Goal: Task Accomplishment & Management: Manage account settings

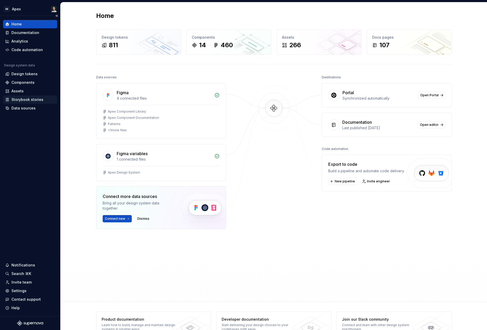
click at [36, 100] on div "Storybook stories" at bounding box center [27, 99] width 32 height 5
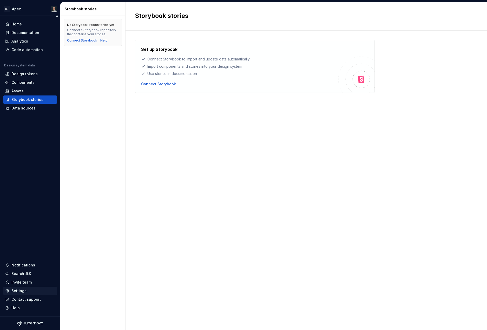
click at [23, 292] on div "Settings" at bounding box center [18, 290] width 15 height 5
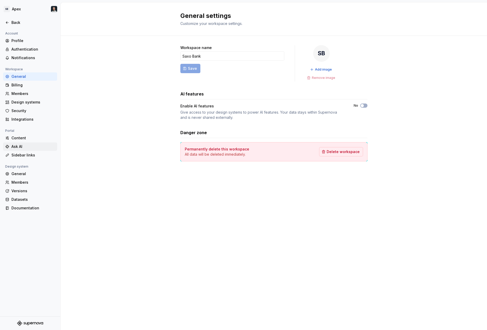
click at [16, 148] on div "Ask AI" at bounding box center [33, 146] width 44 height 5
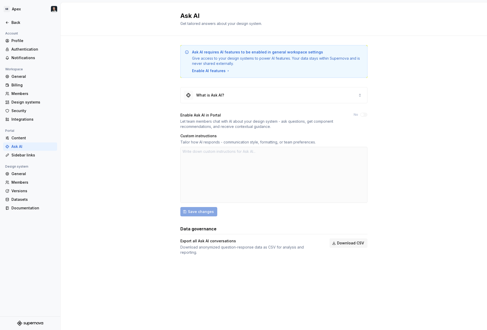
click at [357, 115] on label "No" at bounding box center [355, 115] width 4 height 4
click at [366, 113] on div "No" at bounding box center [360, 115] width 14 height 4
click at [24, 175] on div "General" at bounding box center [33, 173] width 44 height 5
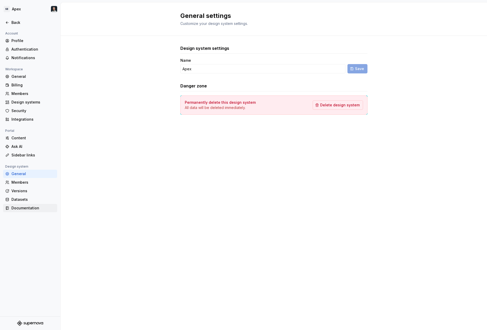
click at [29, 209] on div "Documentation" at bounding box center [33, 208] width 44 height 5
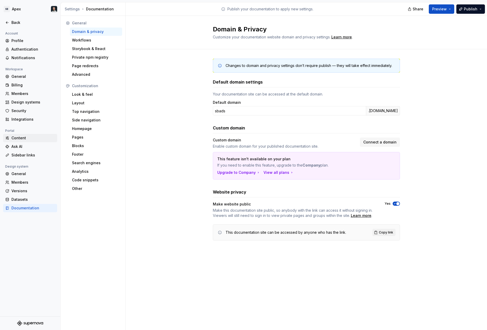
click at [16, 139] on div "Content" at bounding box center [33, 138] width 44 height 5
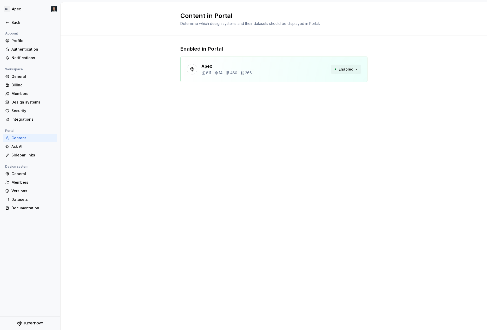
click at [356, 69] on button "Enabled" at bounding box center [346, 69] width 30 height 9
click at [360, 137] on div "Content in Portal Determine which design systems and their datasets should be d…" at bounding box center [274, 166] width 426 height 328
click at [16, 149] on div "Ask AI" at bounding box center [33, 146] width 44 height 5
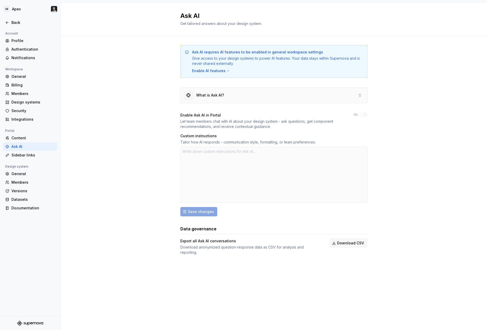
click at [324, 97] on div "What is Ask AI?" at bounding box center [273, 96] width 186 height 16
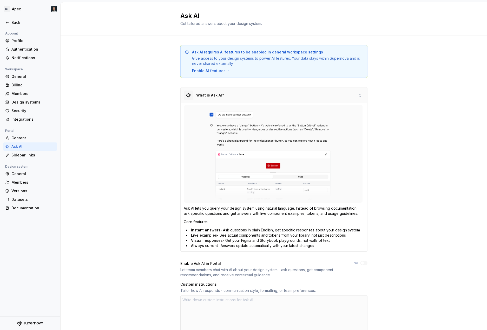
click at [324, 97] on div "What is Ask AI?" at bounding box center [273, 96] width 186 height 16
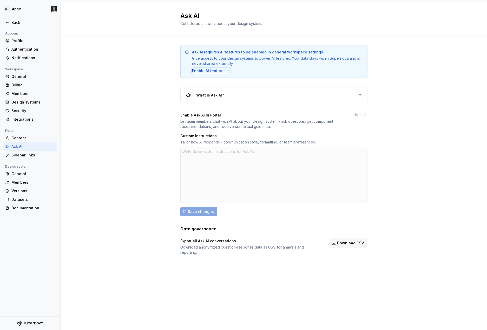
click at [206, 70] on div "Enable AI features" at bounding box center [211, 70] width 38 height 5
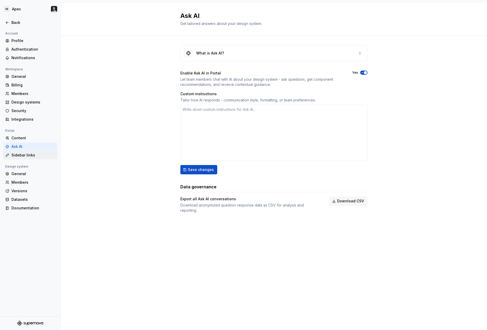
click at [25, 156] on div "Sidebar links" at bounding box center [33, 155] width 44 height 5
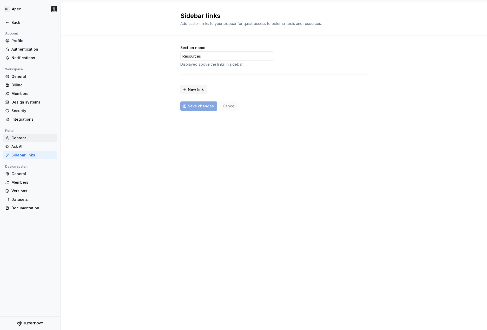
click at [18, 136] on div "Content" at bounding box center [33, 138] width 44 height 5
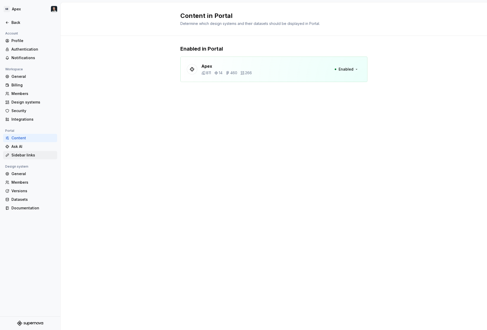
click at [22, 153] on div "Sidebar links" at bounding box center [33, 155] width 44 height 5
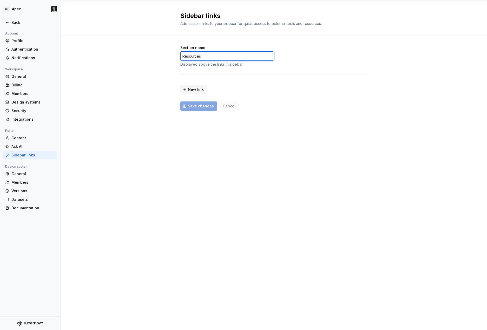
click at [209, 55] on input "Resources" at bounding box center [226, 55] width 93 height 9
click at [208, 55] on input "Resources" at bounding box center [226, 55] width 93 height 9
click at [196, 93] on button "New link" at bounding box center [193, 89] width 27 height 9
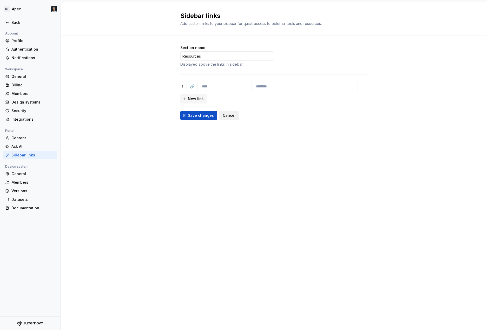
click at [224, 115] on span "Cancel" at bounding box center [229, 115] width 13 height 5
click at [22, 140] on div "Content" at bounding box center [33, 138] width 44 height 5
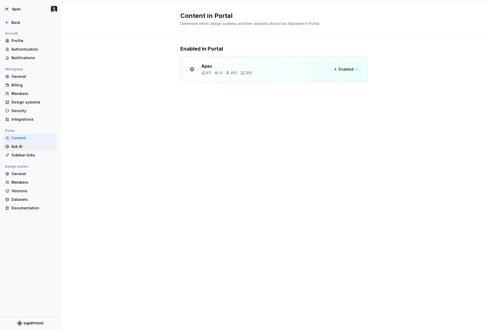
click at [21, 149] on div "Ask AI" at bounding box center [33, 146] width 44 height 5
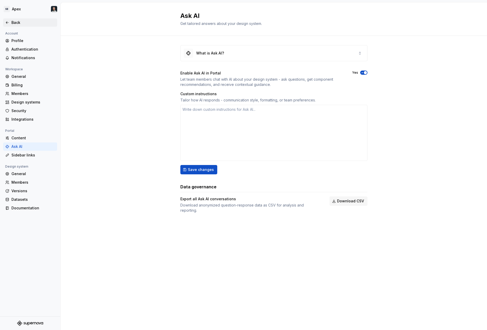
click at [17, 25] on div "Back" at bounding box center [30, 22] width 54 height 8
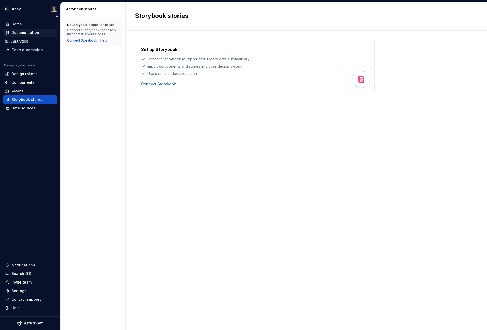
click at [16, 33] on div "Documentation" at bounding box center [25, 32] width 28 height 5
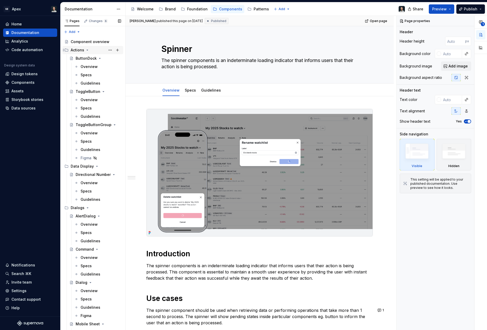
click at [88, 50] on icon "Page tree" at bounding box center [87, 50] width 4 height 4
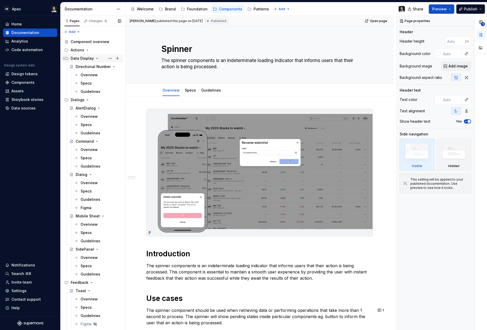
click at [95, 58] on icon "Page tree" at bounding box center [97, 58] width 4 height 4
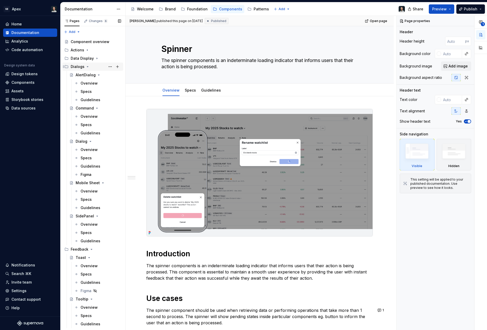
click at [87, 67] on icon "Page tree" at bounding box center [87, 66] width 1 height 1
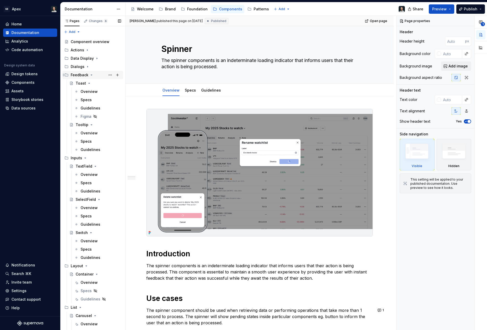
click at [90, 77] on div "Feedback" at bounding box center [96, 74] width 50 height 7
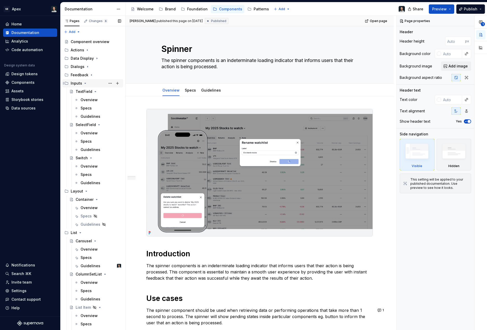
click at [86, 83] on icon "Page tree" at bounding box center [85, 83] width 4 height 4
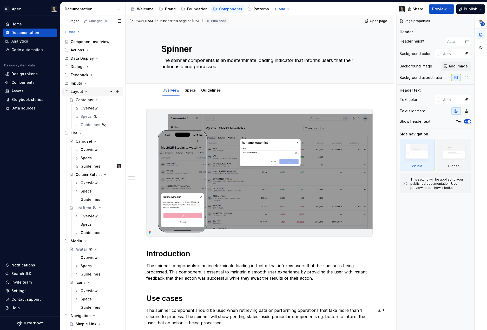
click at [86, 91] on icon "Page tree" at bounding box center [86, 92] width 4 height 4
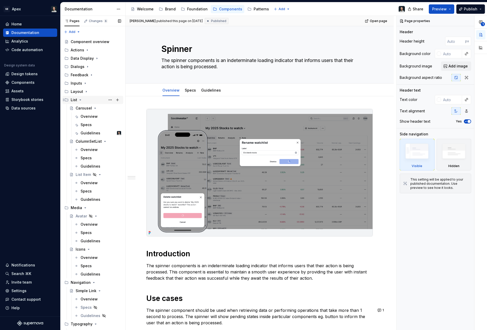
click at [80, 102] on icon "Page tree" at bounding box center [80, 100] width 4 height 4
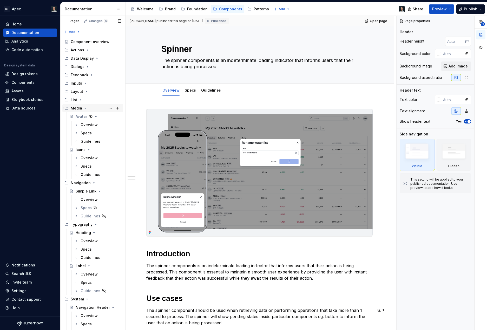
click at [86, 108] on icon "Page tree" at bounding box center [85, 108] width 4 height 4
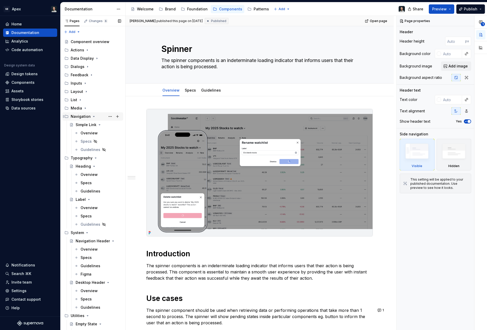
click at [92, 116] on icon "Page tree" at bounding box center [94, 117] width 4 height 4
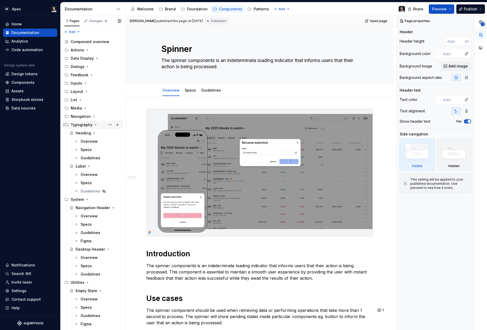
click at [94, 124] on icon "Page tree" at bounding box center [95, 125] width 4 height 4
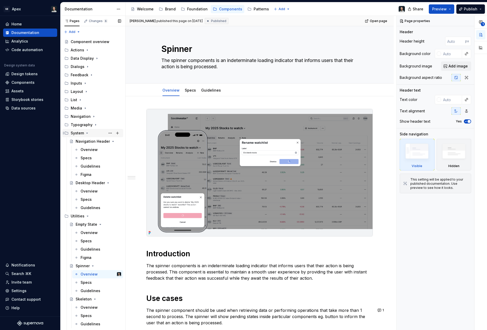
click at [88, 133] on icon "Page tree" at bounding box center [87, 133] width 4 height 4
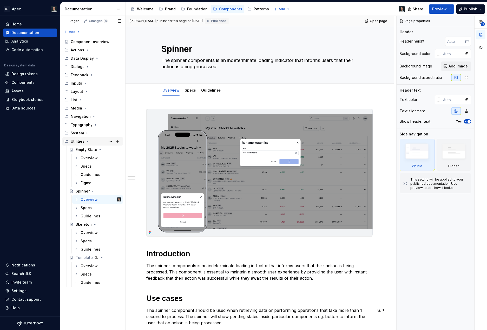
click at [86, 143] on icon "Page tree" at bounding box center [87, 141] width 4 height 4
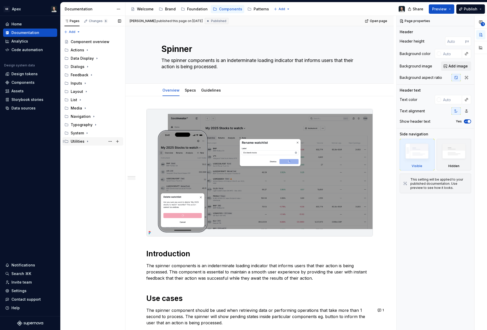
click at [86, 143] on icon "Page tree" at bounding box center [87, 141] width 4 height 4
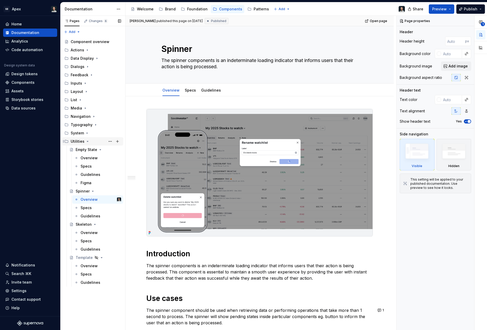
click at [87, 142] on icon "Page tree" at bounding box center [87, 141] width 4 height 4
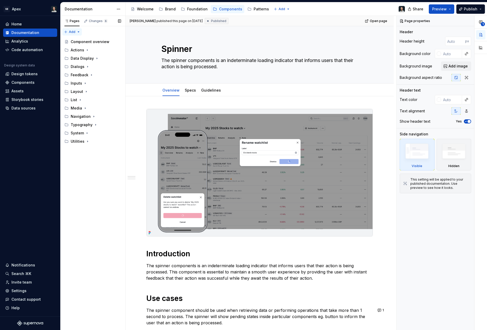
click at [76, 32] on div "Pages Changes 6 Add Accessibility guide for tree Page tree. Navigate the tree w…" at bounding box center [92, 173] width 65 height 315
click at [37, 135] on html "SB Apex Home Documentation Analytics Code automation Design system data Design …" at bounding box center [243, 165] width 487 height 330
click at [86, 257] on div "Pages Changes 6 Add Accessibility guide for tree Page tree. Navigate the tree w…" at bounding box center [92, 173] width 65 height 315
type textarea "*"
click at [20, 25] on div "Home" at bounding box center [16, 24] width 10 height 5
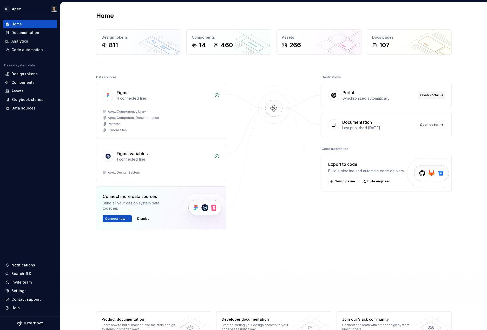
click at [437, 96] on link "Open Portal" at bounding box center [431, 95] width 27 height 7
